Goal: Find specific page/section: Find specific page/section

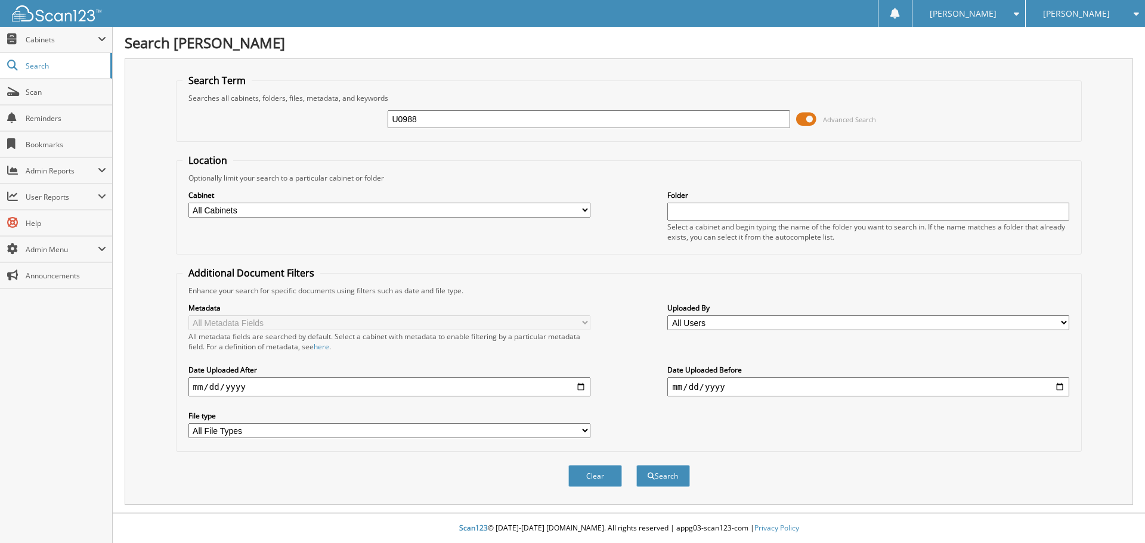
type input "U0988"
click at [636, 465] on button "Search" at bounding box center [663, 476] width 54 height 22
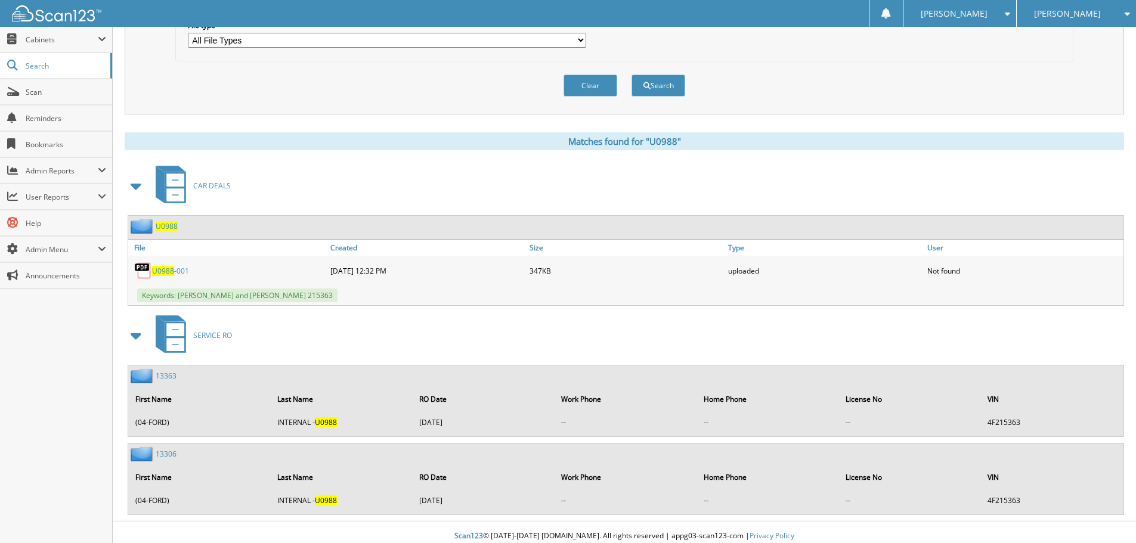
scroll to position [399, 0]
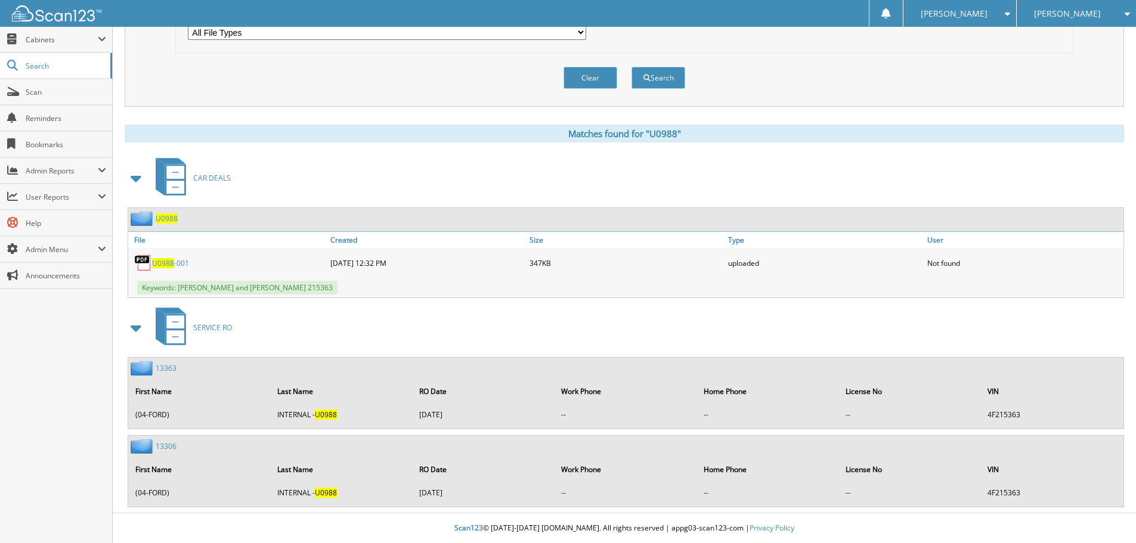
click at [163, 268] on span "U0988" at bounding box center [163, 263] width 22 height 10
click at [16, 85] on link "Scan" at bounding box center [56, 92] width 112 height 26
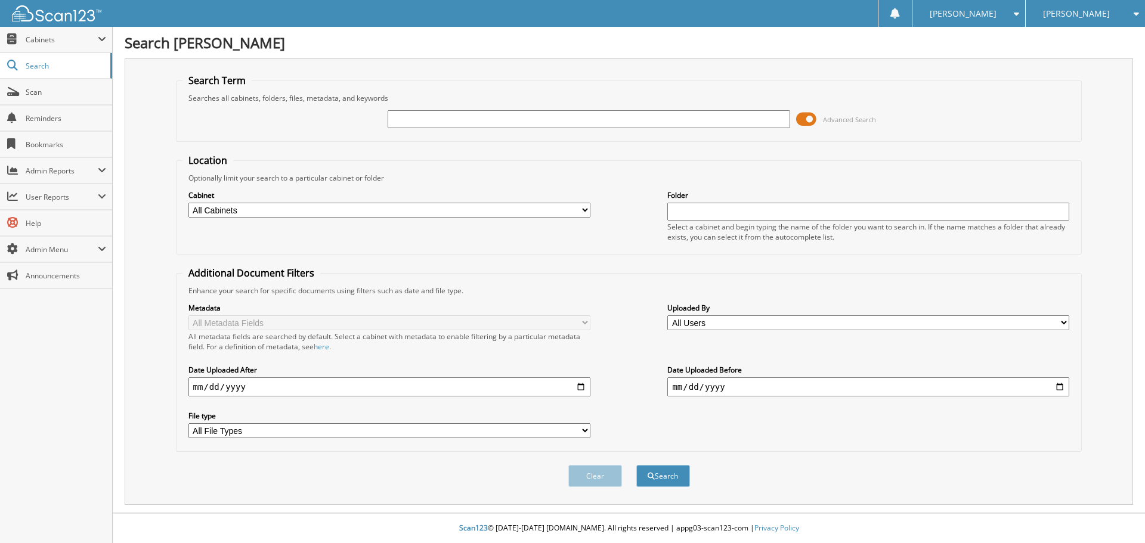
click at [407, 121] on input "text" at bounding box center [589, 119] width 402 height 18
type input "R"
type input "135493"
click at [636, 465] on button "Search" at bounding box center [663, 476] width 54 height 22
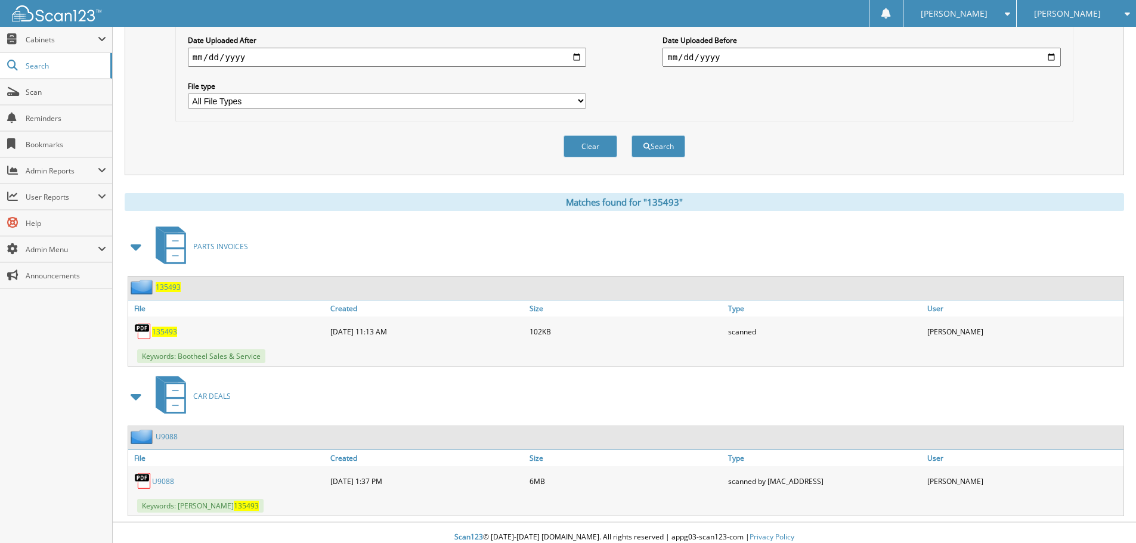
scroll to position [339, 0]
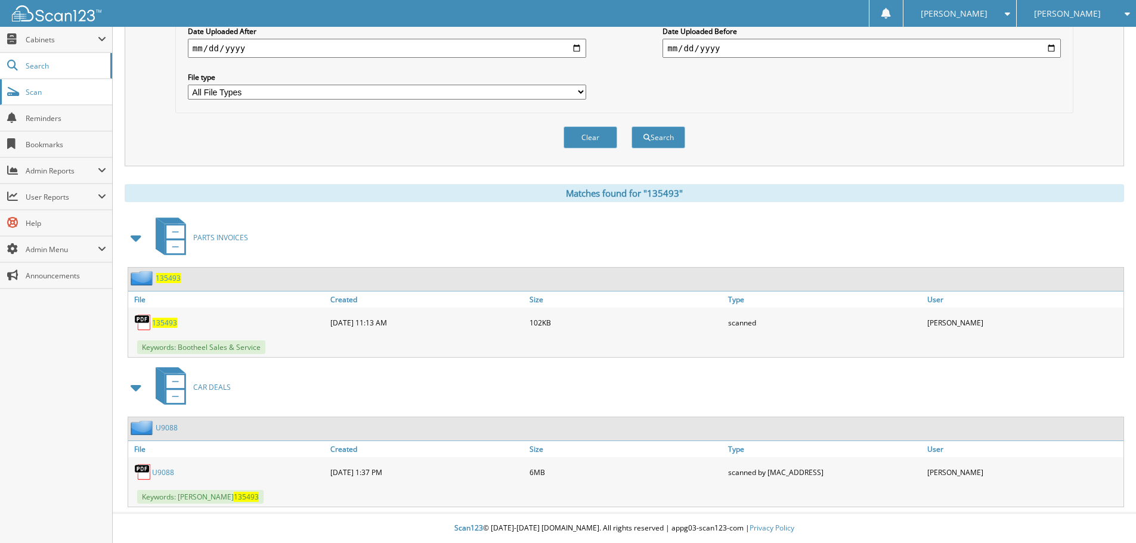
click at [52, 87] on span "Scan" at bounding box center [66, 92] width 81 height 10
